Goal: Find contact information: Obtain details needed to contact an individual or organization

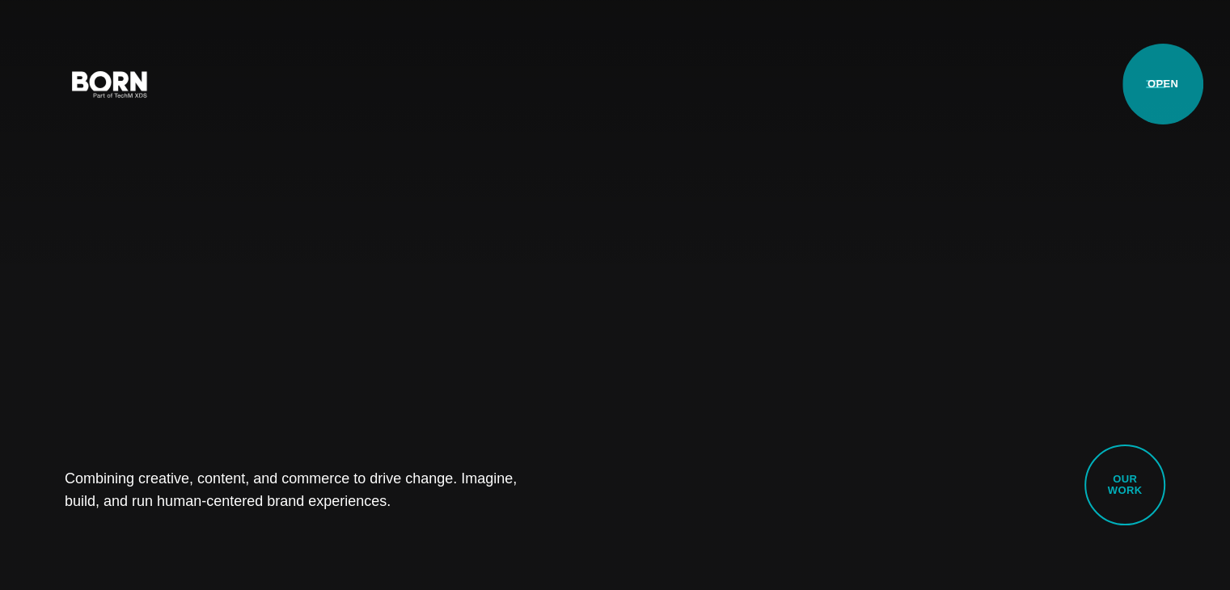
click at [1163, 84] on button "Primary Menu" at bounding box center [1155, 83] width 39 height 34
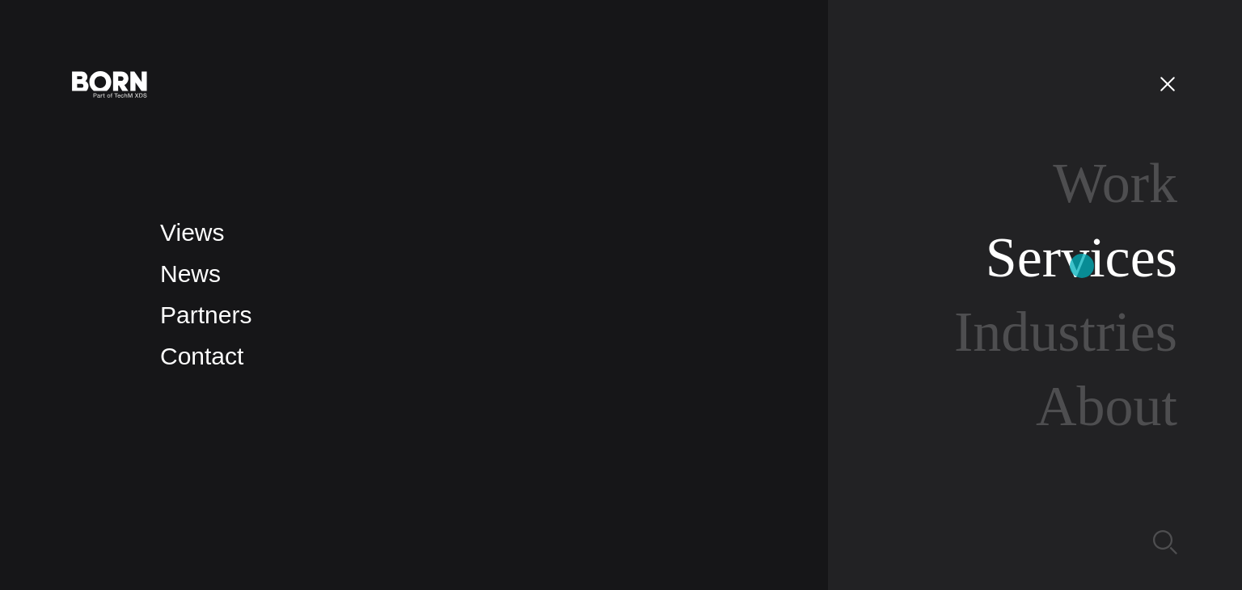
click at [1082, 266] on link "Services" at bounding box center [1082, 257] width 192 height 62
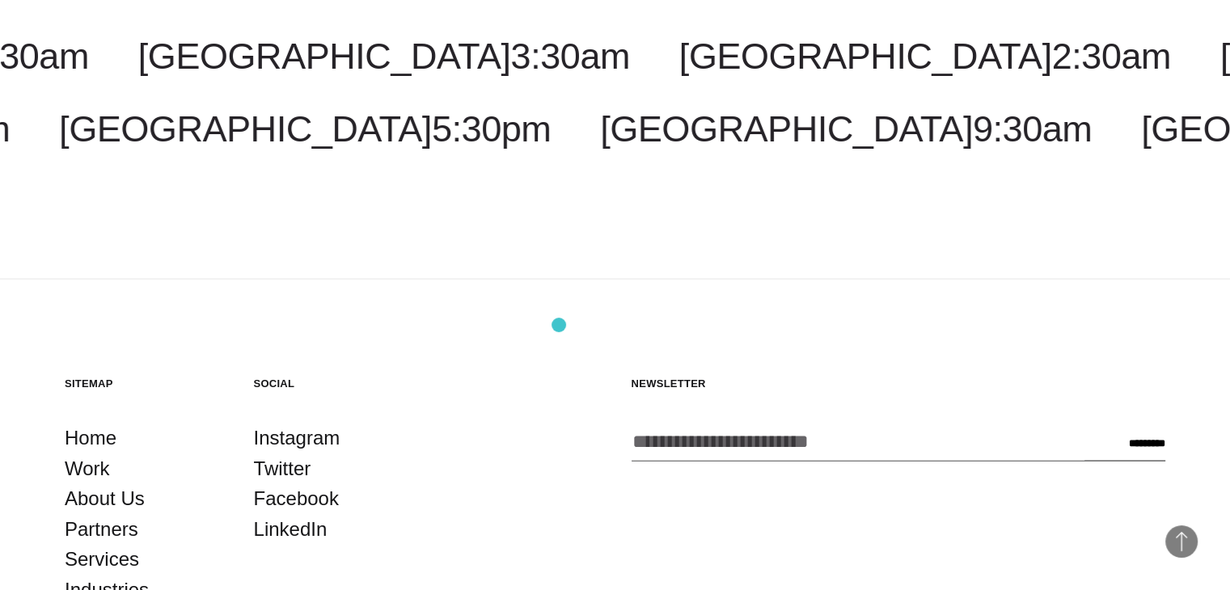
scroll to position [3396, 0]
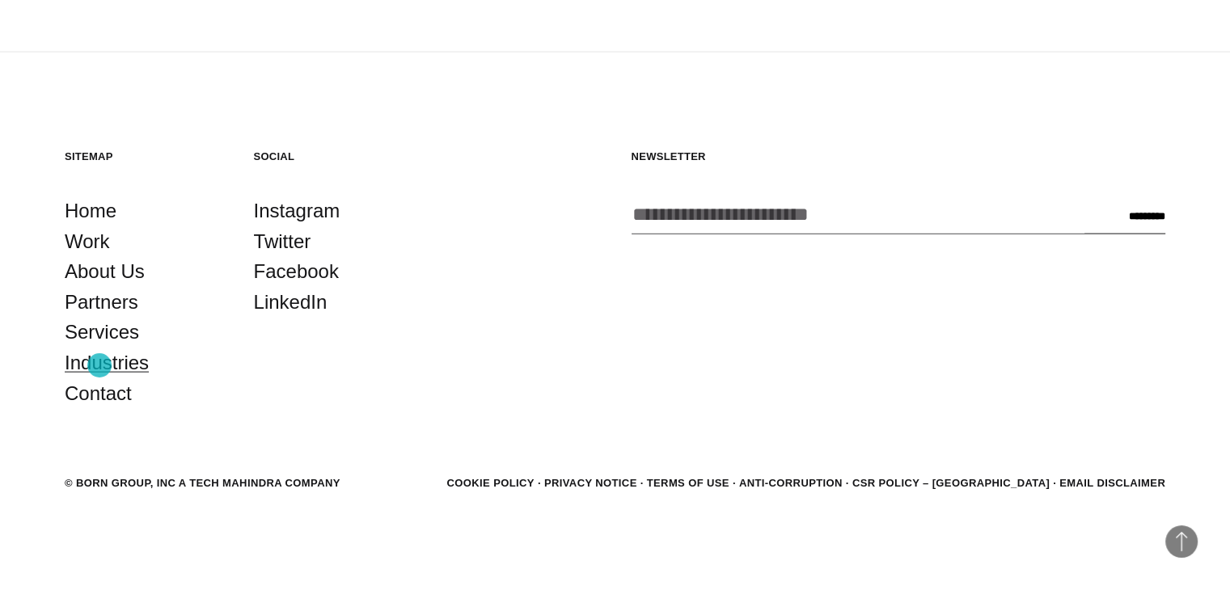
click at [99, 366] on link "Industries" at bounding box center [107, 363] width 84 height 31
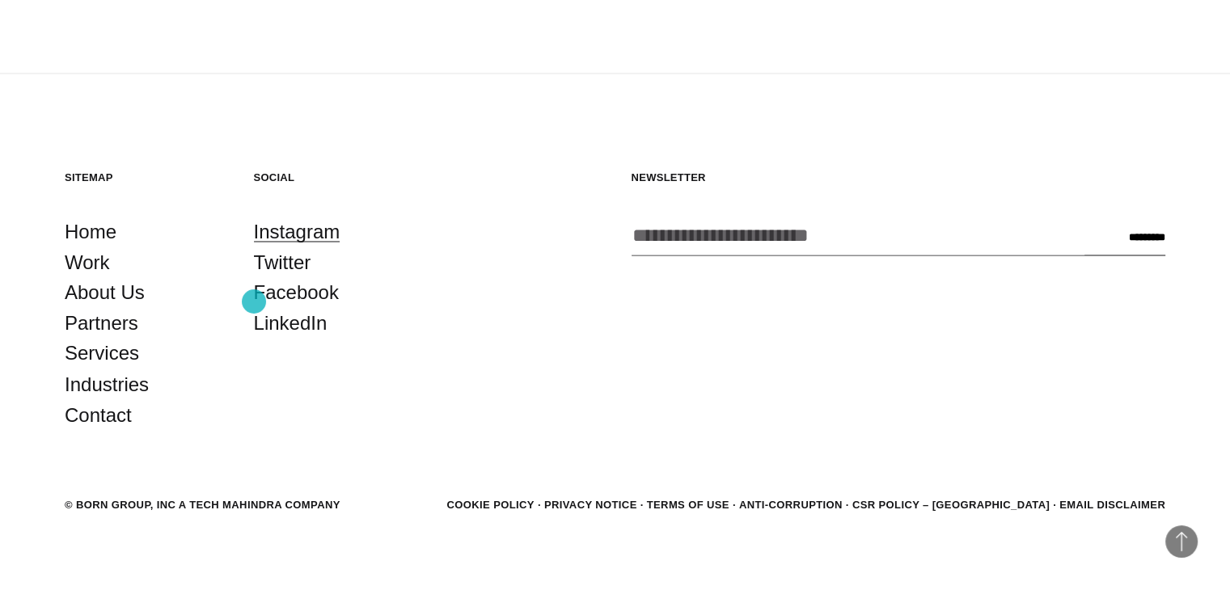
scroll to position [2734, 0]
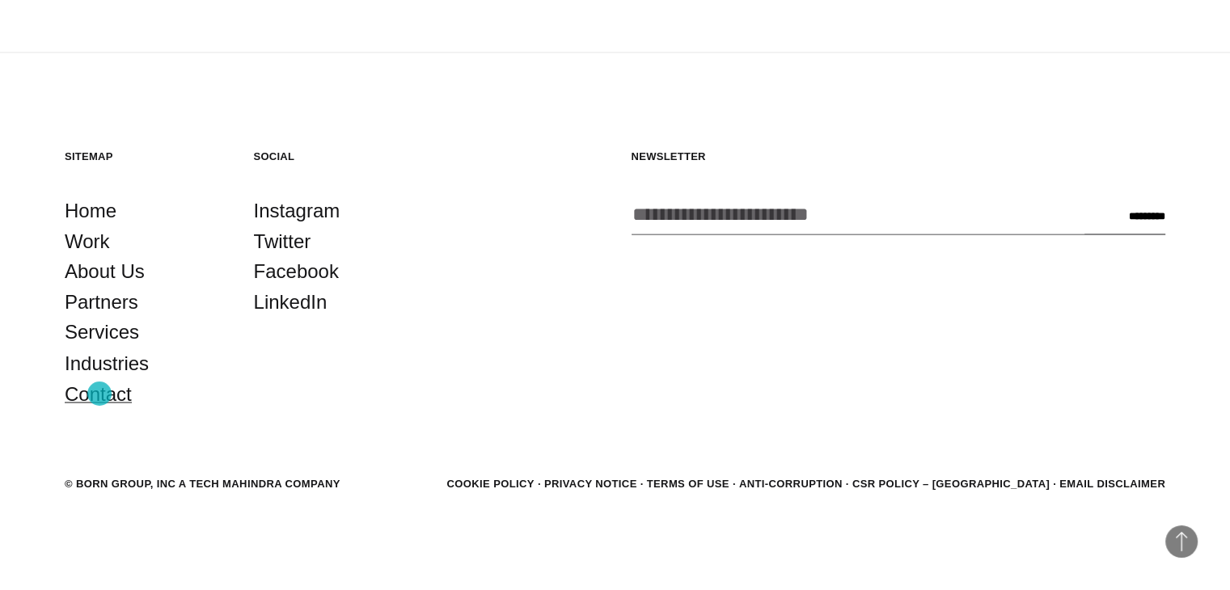
click at [99, 394] on link "Contact" at bounding box center [98, 394] width 67 height 31
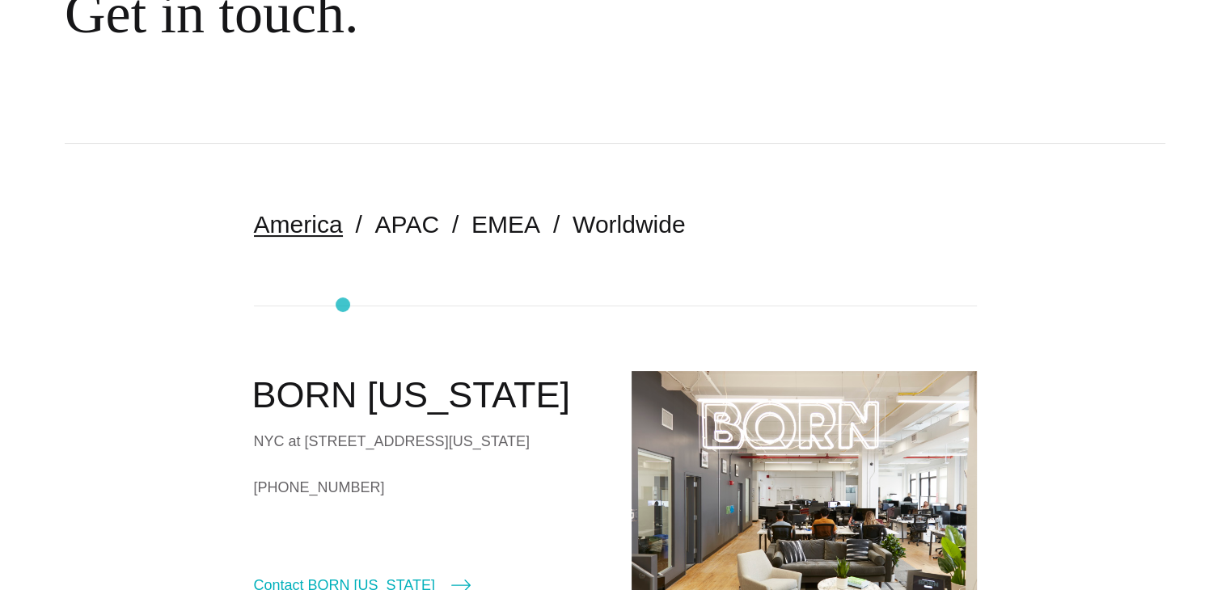
scroll to position [243, 0]
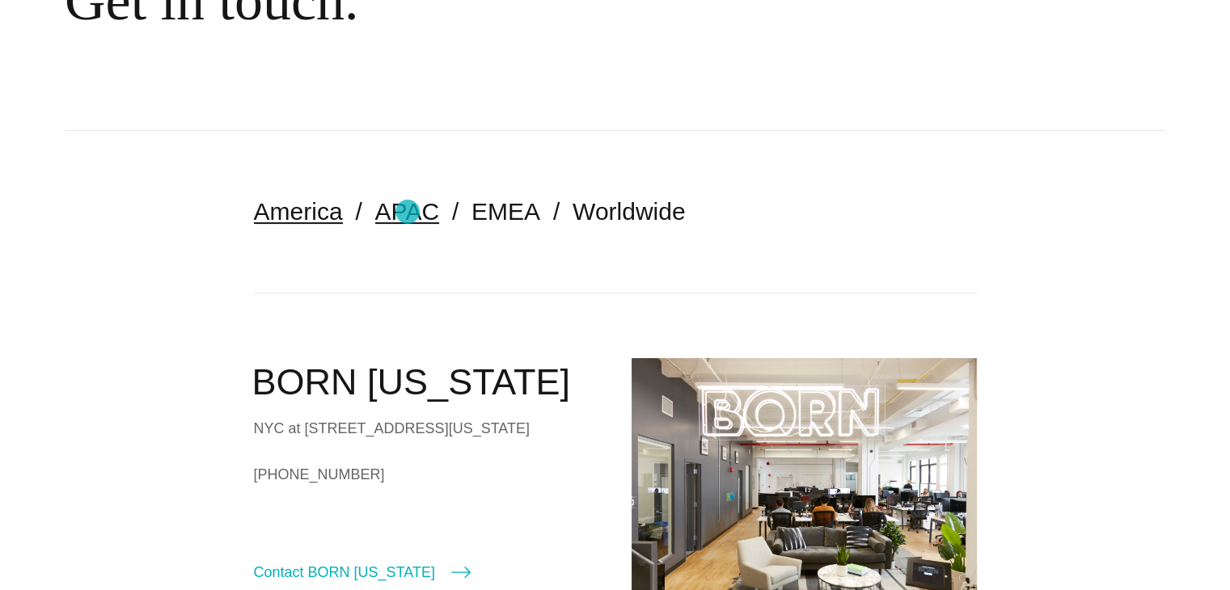
click at [408, 212] on link "APAC" at bounding box center [407, 211] width 64 height 27
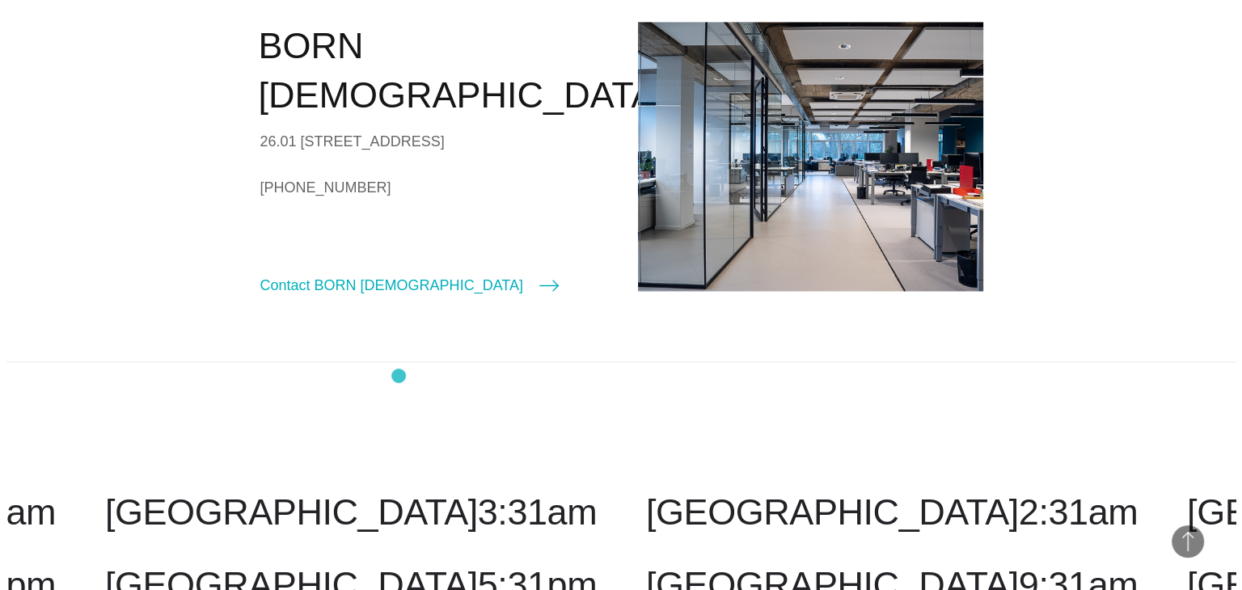
scroll to position [2669, 0]
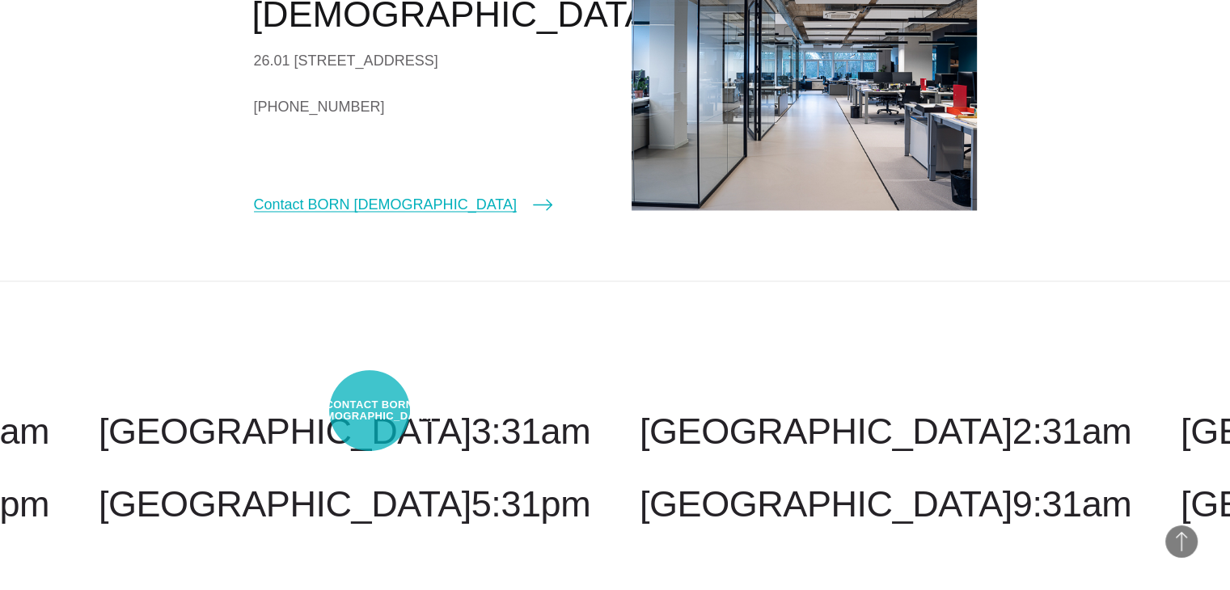
click at [370, 216] on link "Contact BORN Malaysia" at bounding box center [403, 204] width 298 height 23
select select "********"
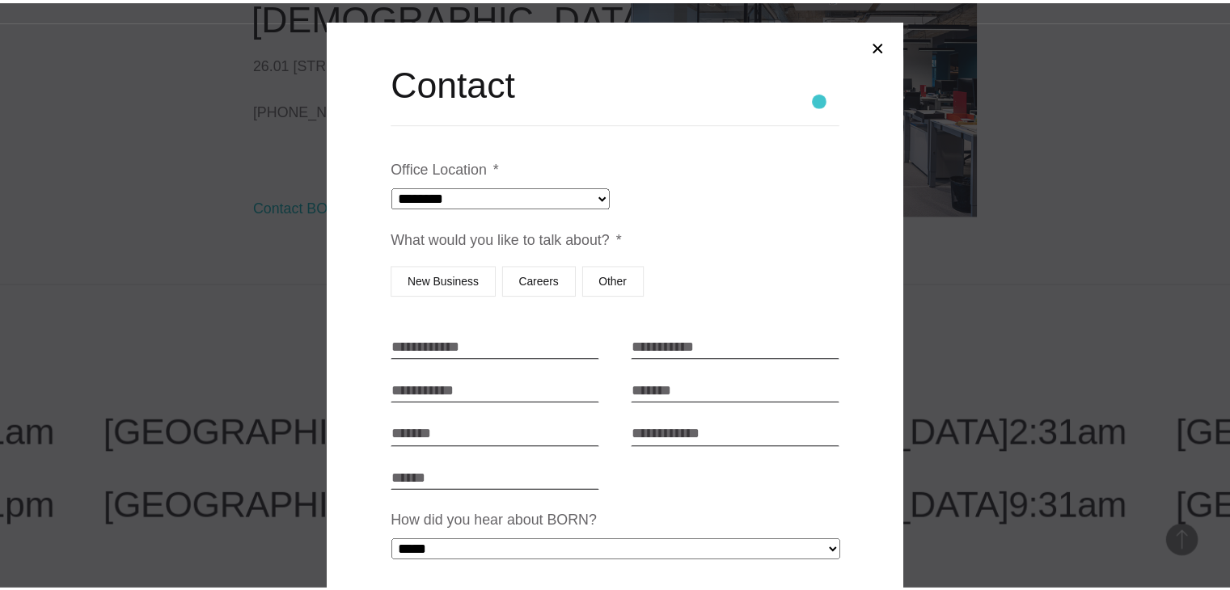
scroll to position [0, 0]
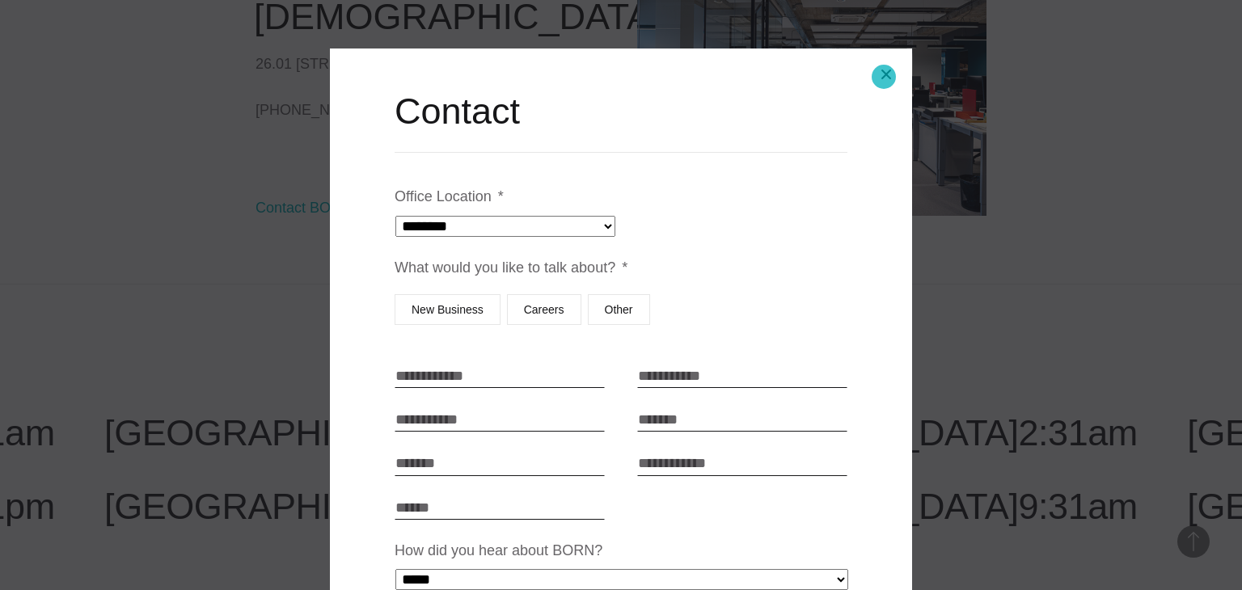
click at [884, 77] on button "Close modal" at bounding box center [886, 74] width 39 height 39
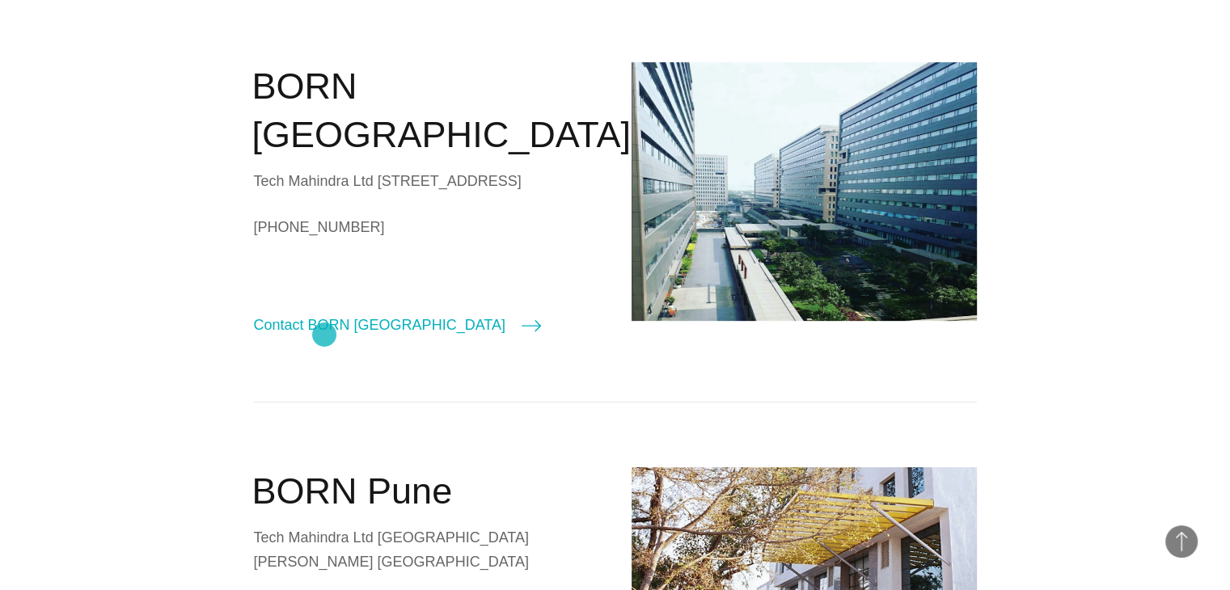
scroll to position [567, 0]
